Goal: Task Accomplishment & Management: Use online tool/utility

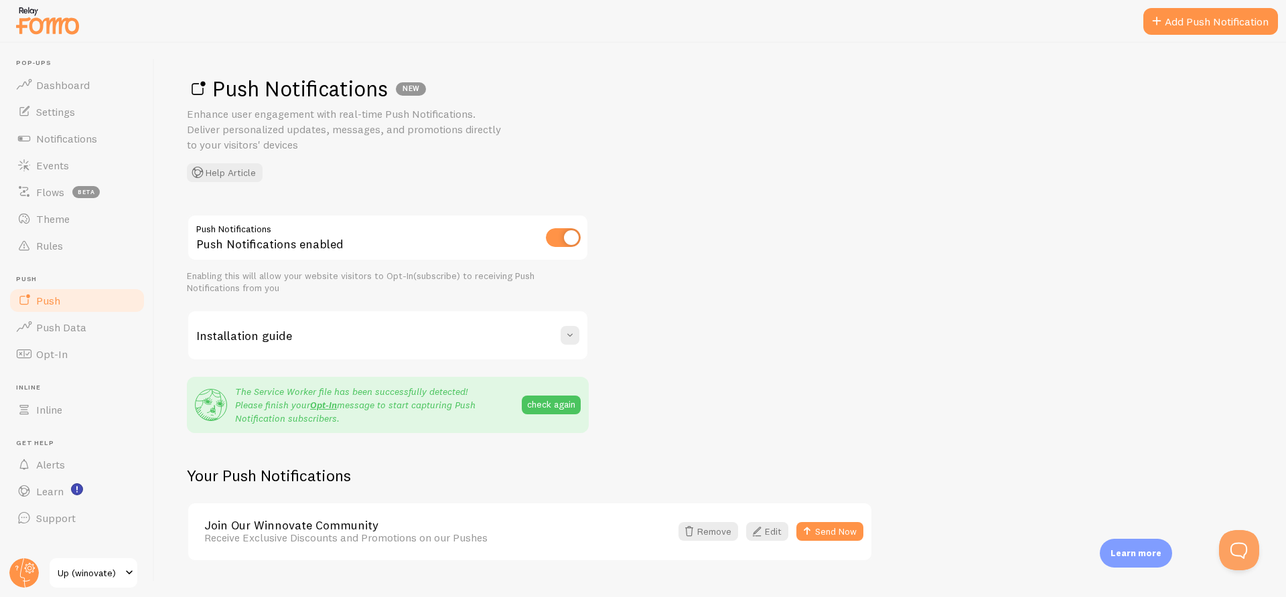
click at [59, 330] on span "Push Data" at bounding box center [61, 327] width 50 height 13
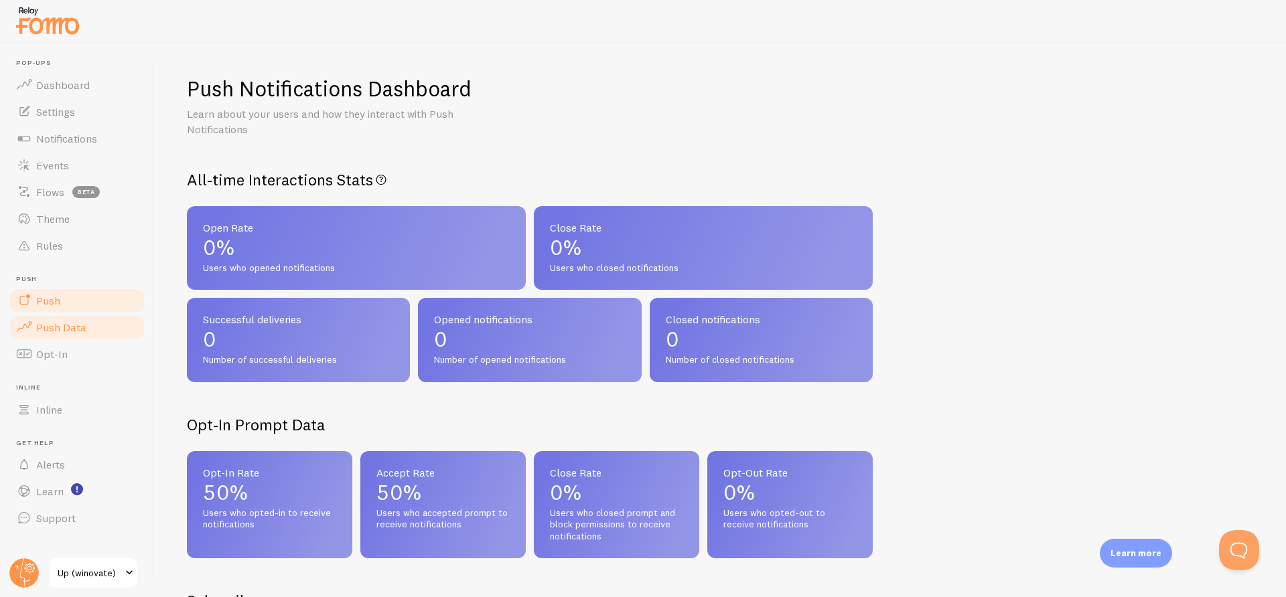
click at [56, 303] on span "Push" at bounding box center [48, 300] width 24 height 13
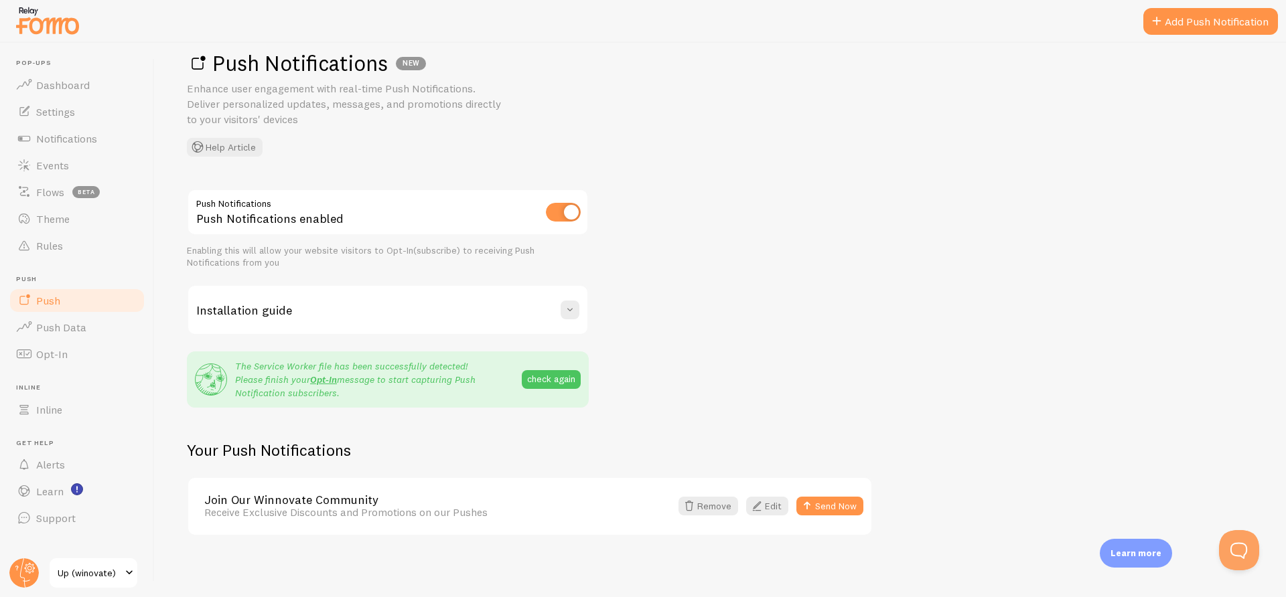
scroll to position [28, 0]
click at [839, 503] on button "Send Now" at bounding box center [829, 503] width 67 height 19
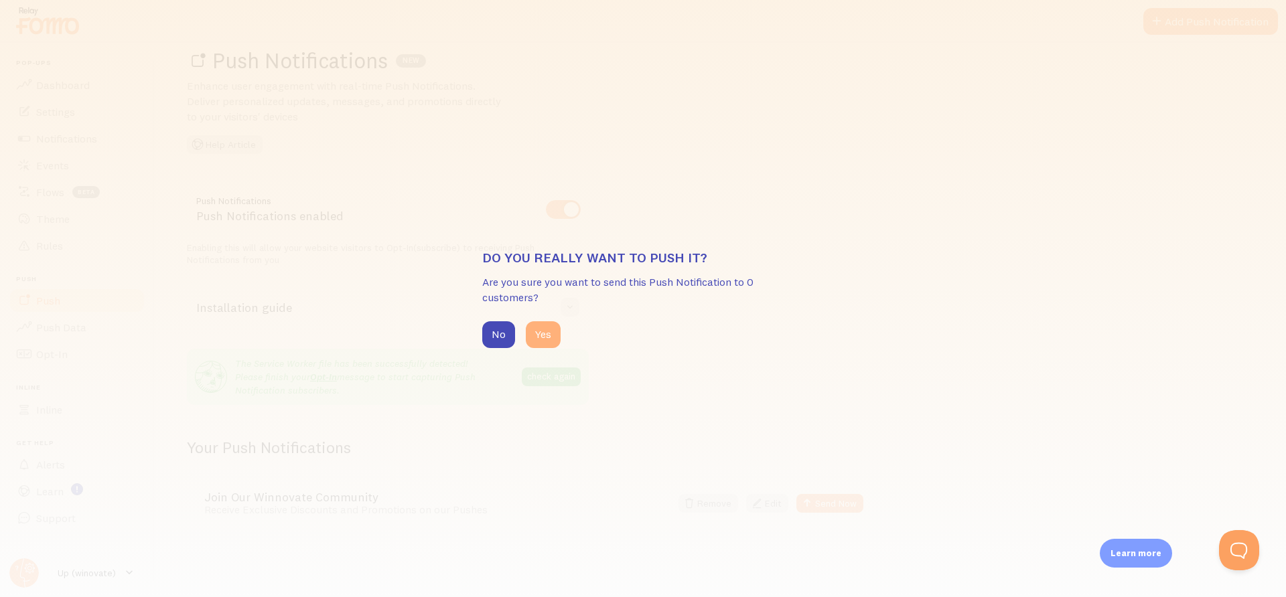
click at [535, 338] on button "Yes" at bounding box center [543, 335] width 35 height 27
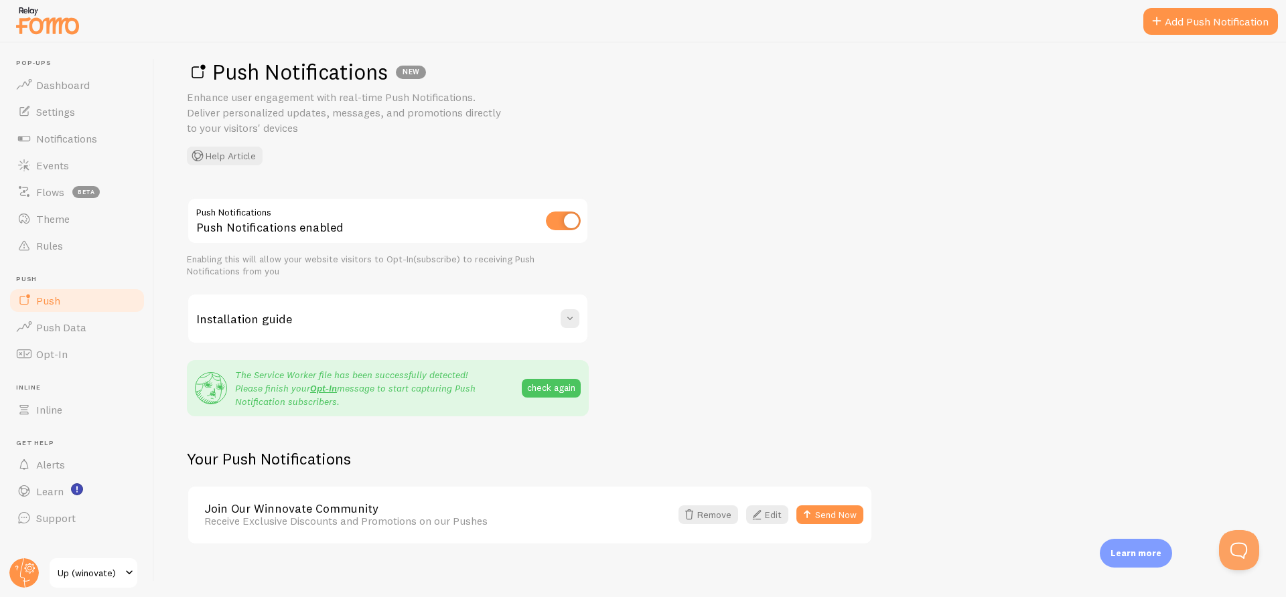
scroll to position [5, 0]
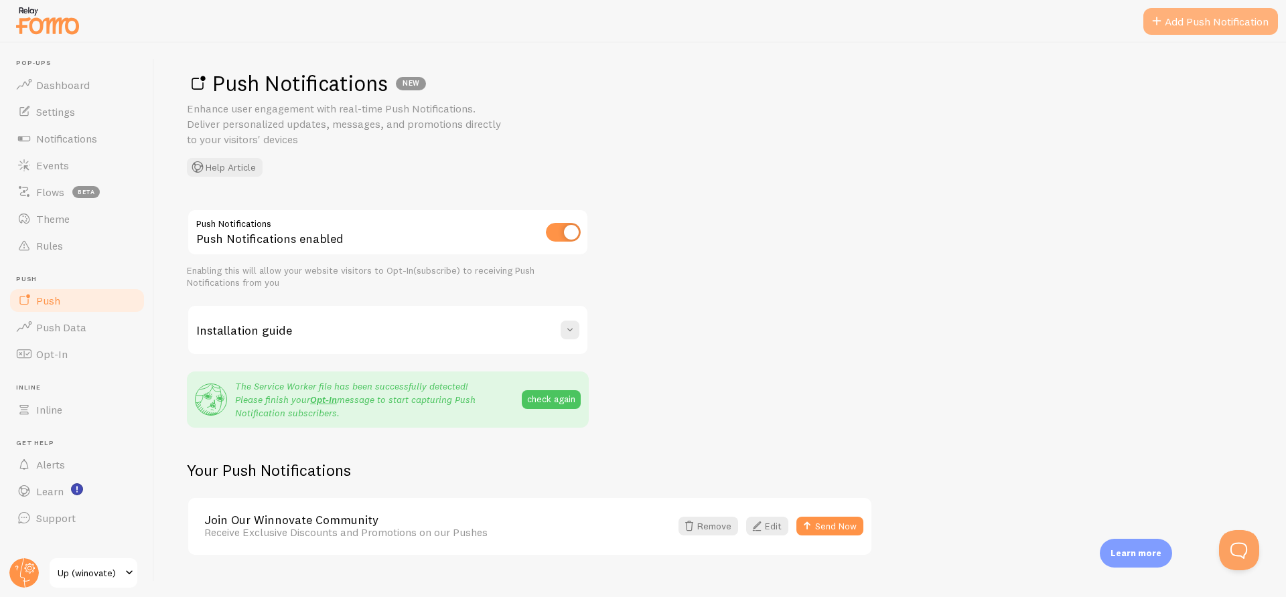
click at [1180, 22] on link "Add Push Notification" at bounding box center [1210, 21] width 135 height 27
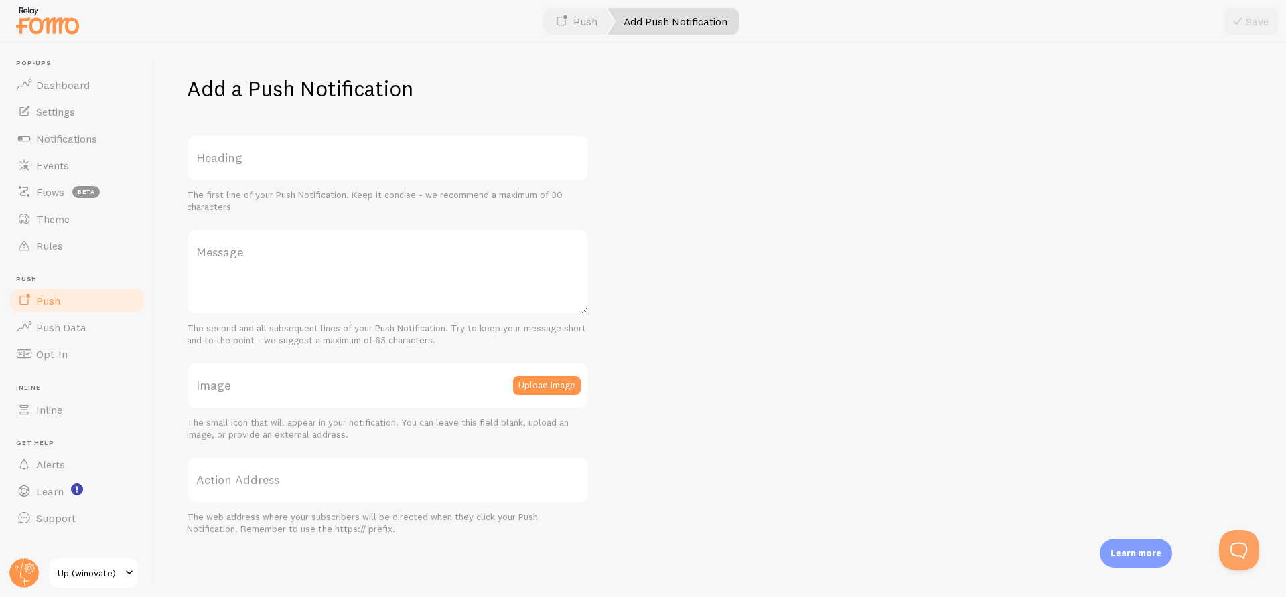
click at [393, 163] on label "Heading" at bounding box center [388, 158] width 402 height 47
click at [393, 163] on input "Heading" at bounding box center [388, 158] width 402 height 47
type input "Testing New Push Notification"
click at [315, 247] on label "Message" at bounding box center [388, 252] width 402 height 47
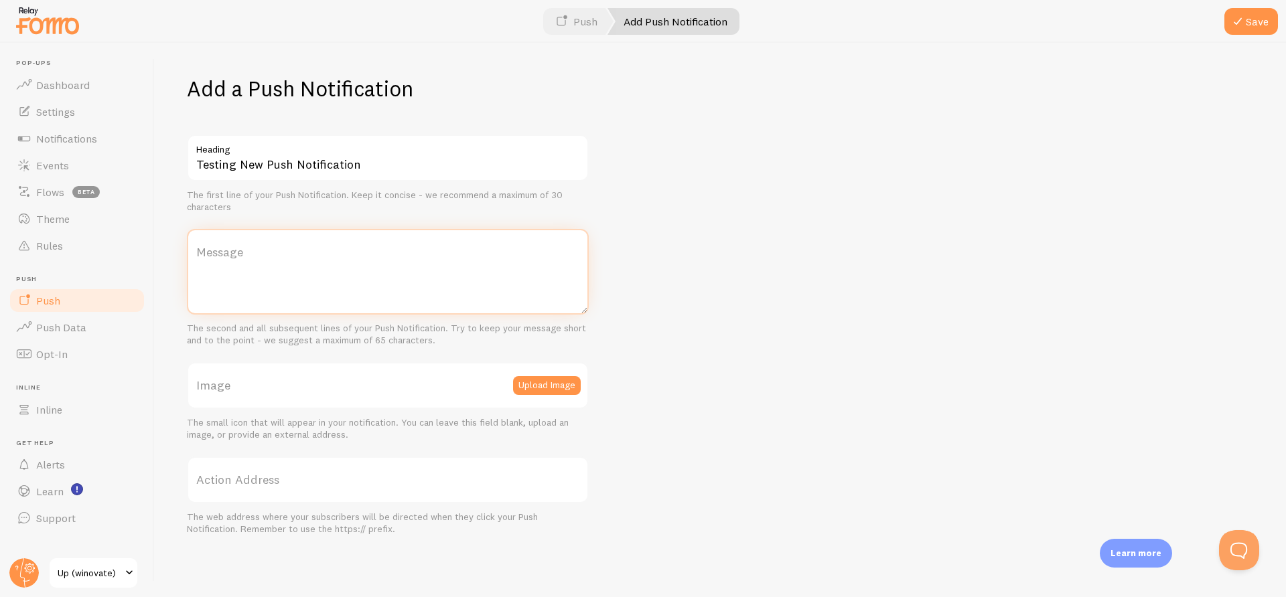
click at [315, 247] on textarea "Message" at bounding box center [388, 272] width 402 height 86
type textarea "Testing! Testing"
click at [364, 470] on label "Action Address" at bounding box center [388, 480] width 402 height 47
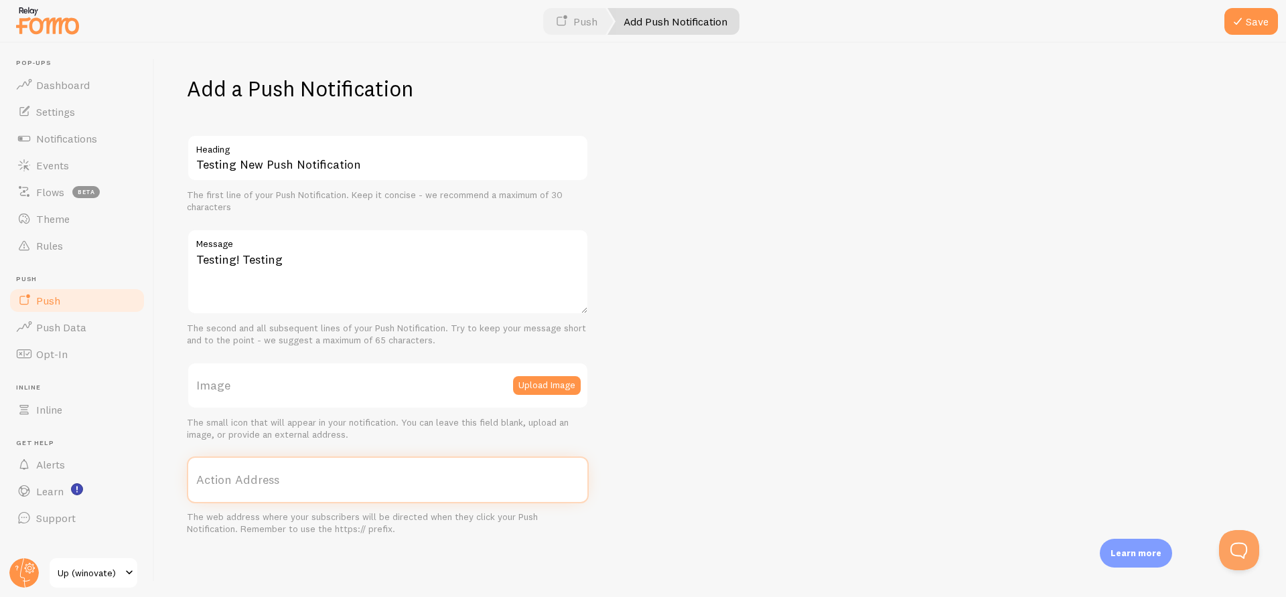
click at [364, 470] on input "Action Address" at bounding box center [388, 480] width 402 height 47
click at [409, 484] on label "Action Address" at bounding box center [388, 480] width 402 height 47
click at [409, 484] on input "Action Address" at bounding box center [388, 480] width 402 height 47
paste input "[URL][DOMAIN_NAME]"
type input "[URL][DOMAIN_NAME]"
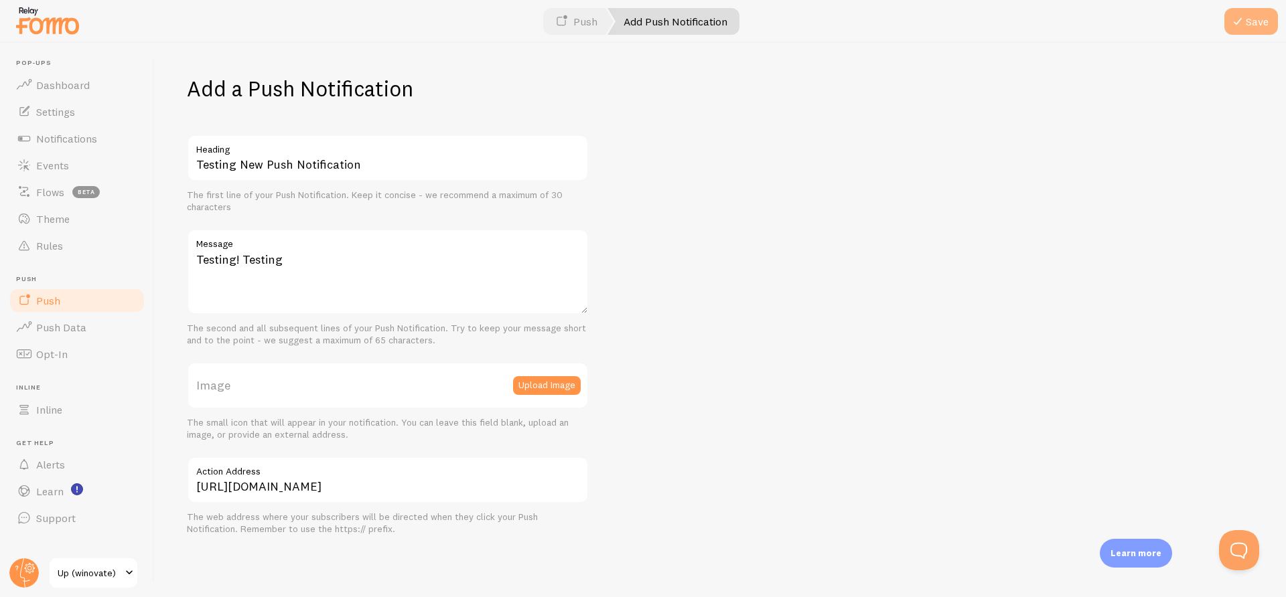
click at [1255, 21] on button "Save" at bounding box center [1251, 21] width 54 height 27
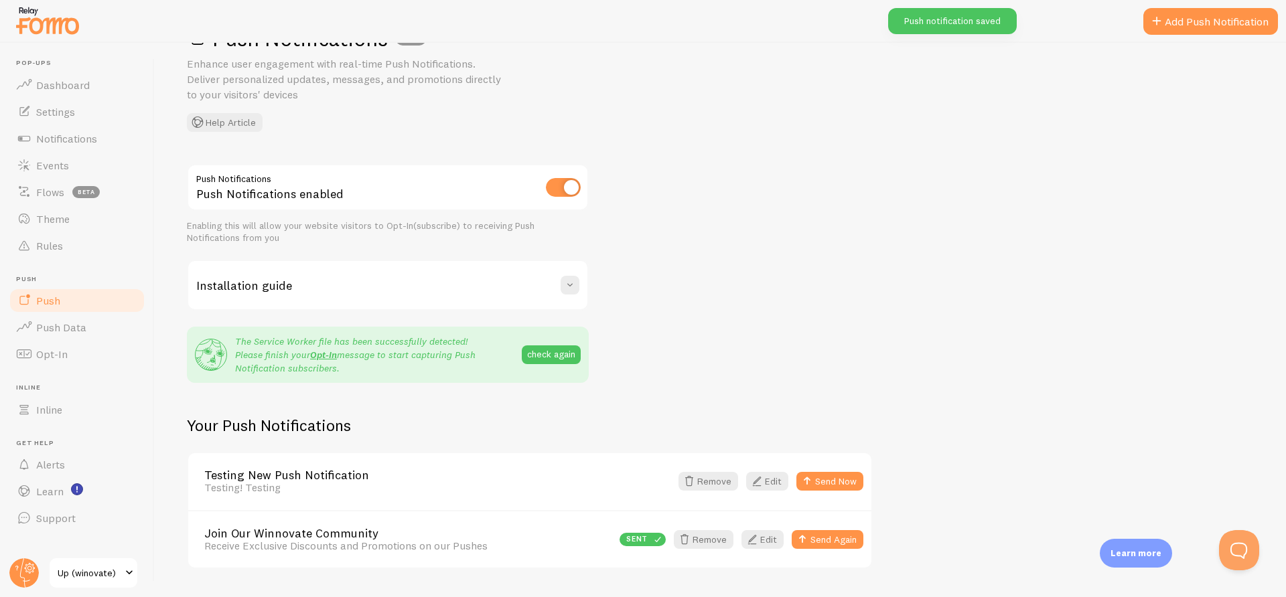
scroll to position [86, 0]
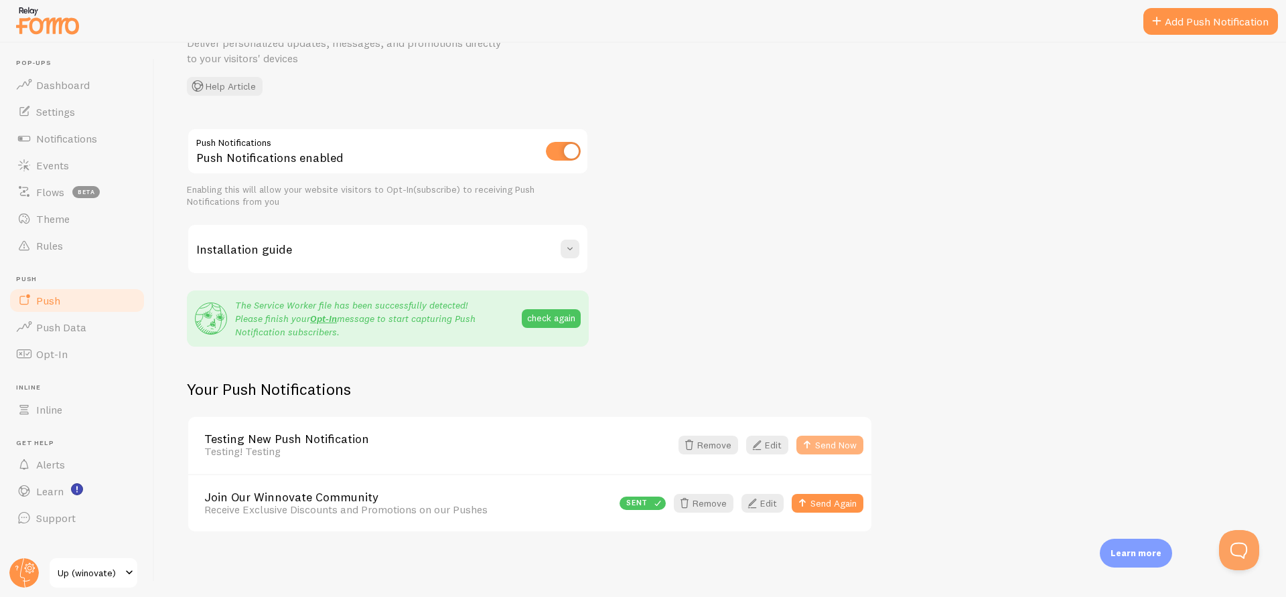
click at [834, 447] on button "Send Now" at bounding box center [829, 445] width 67 height 19
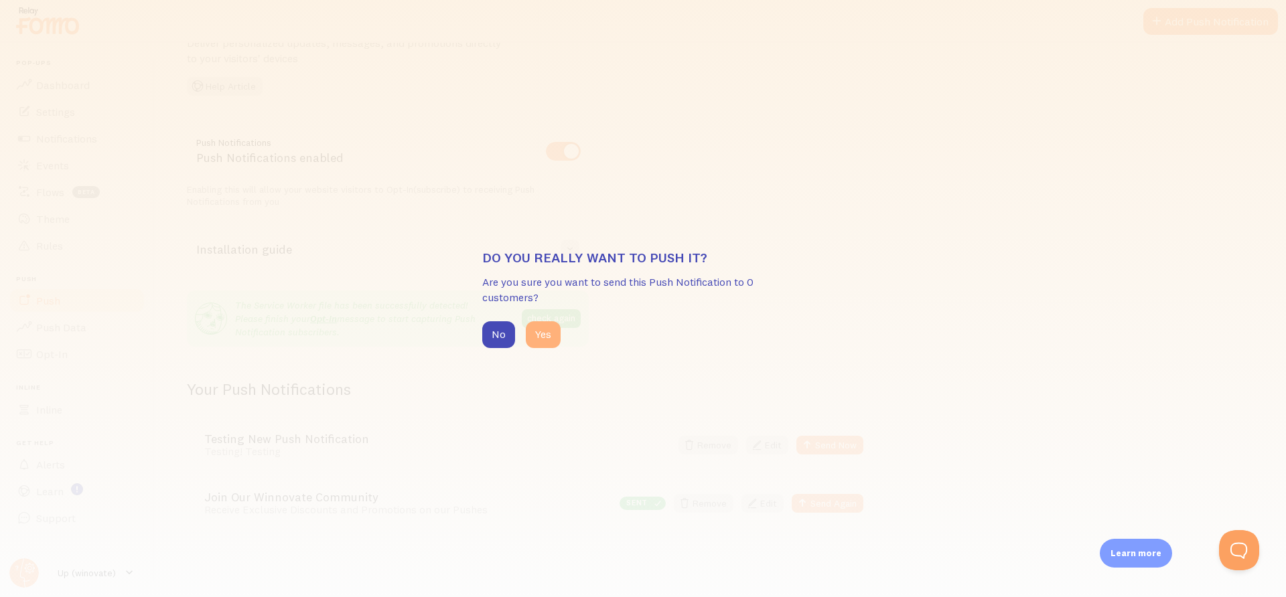
click at [539, 338] on button "Yes" at bounding box center [543, 335] width 35 height 27
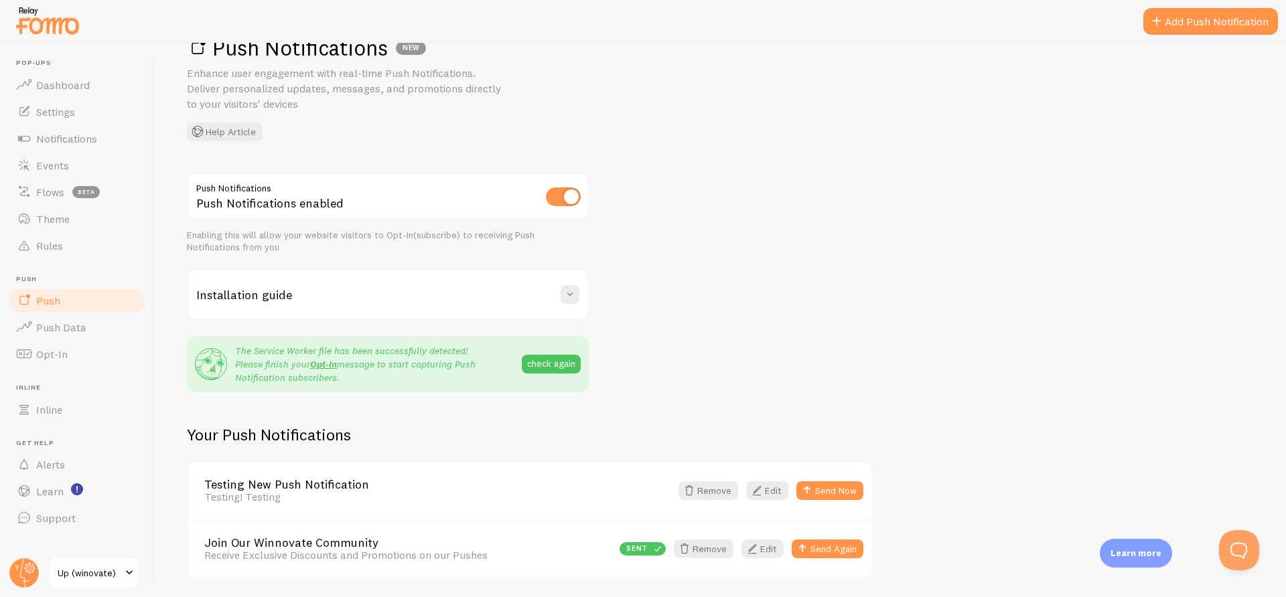
scroll to position [33, 0]
